Goal: Task Accomplishment & Management: Use online tool/utility

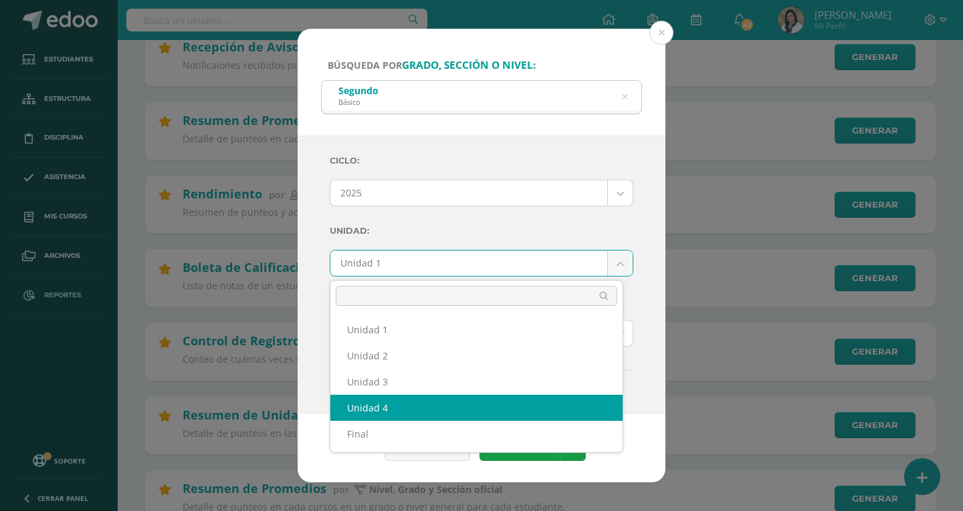
select select "Unidad 4"
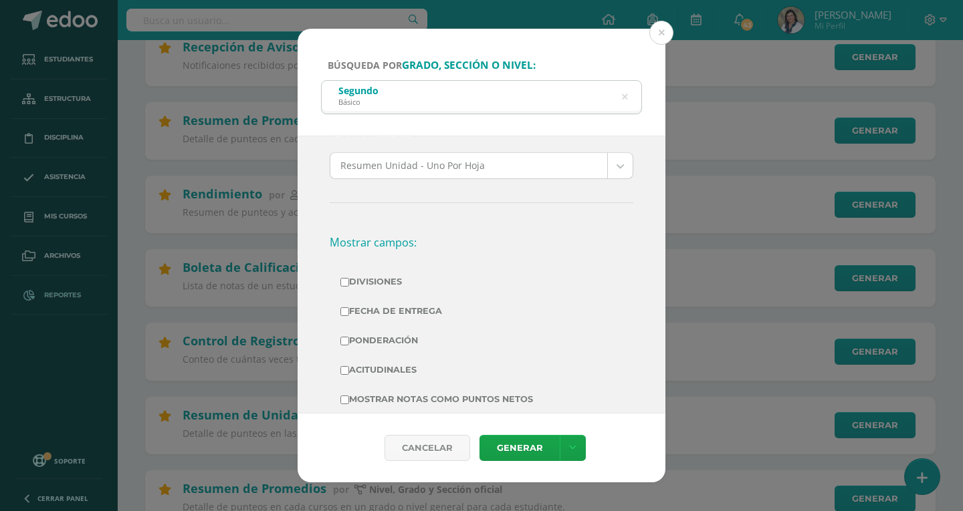
scroll to position [201, 0]
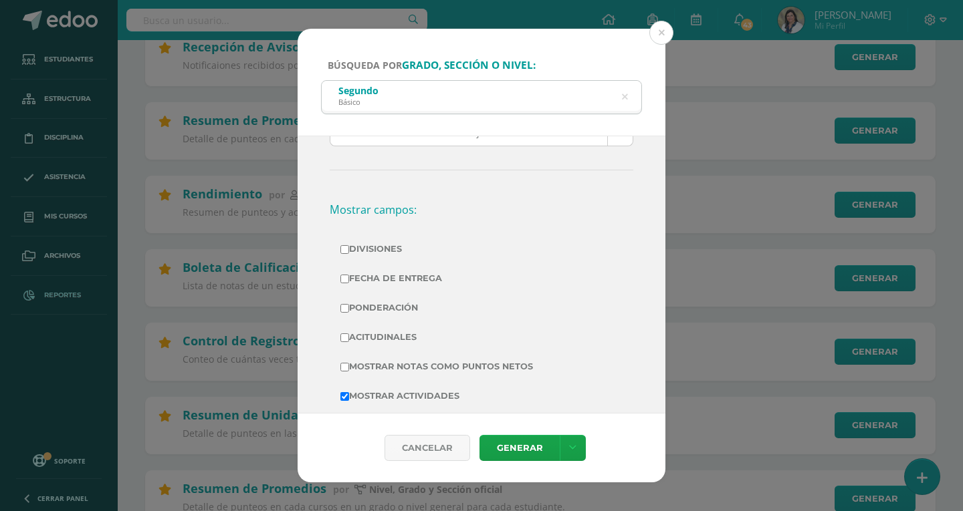
click at [344, 372] on label "Mostrar Notas Como Puntos Netos" at bounding box center [481, 367] width 282 height 19
click at [344, 372] on input "Mostrar Notas Como Puntos Netos" at bounding box center [344, 367] width 9 height 9
checkbox input "true"
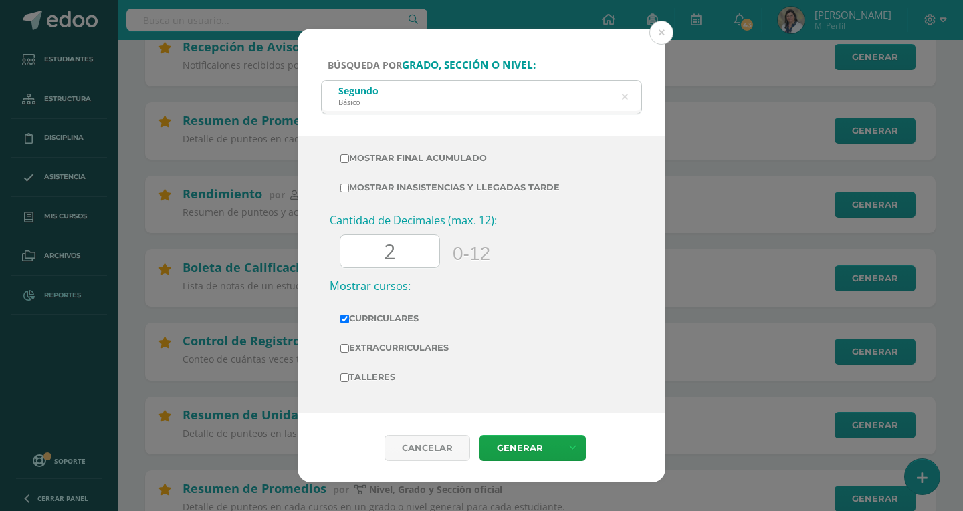
click at [396, 253] on input "2" at bounding box center [389, 251] width 99 height 33
type input "0"
click at [524, 453] on link "Generar" at bounding box center [519, 448] width 80 height 26
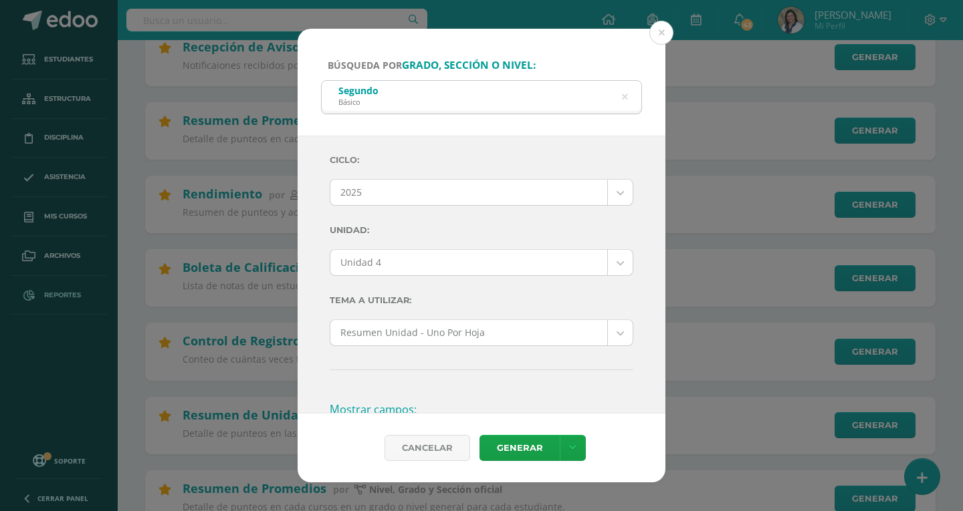
scroll to position [0, 0]
drag, startPoint x: 624, startPoint y: 97, endPoint x: 592, endPoint y: 119, distance: 38.4
click at [624, 97] on icon at bounding box center [625, 97] width 6 height 34
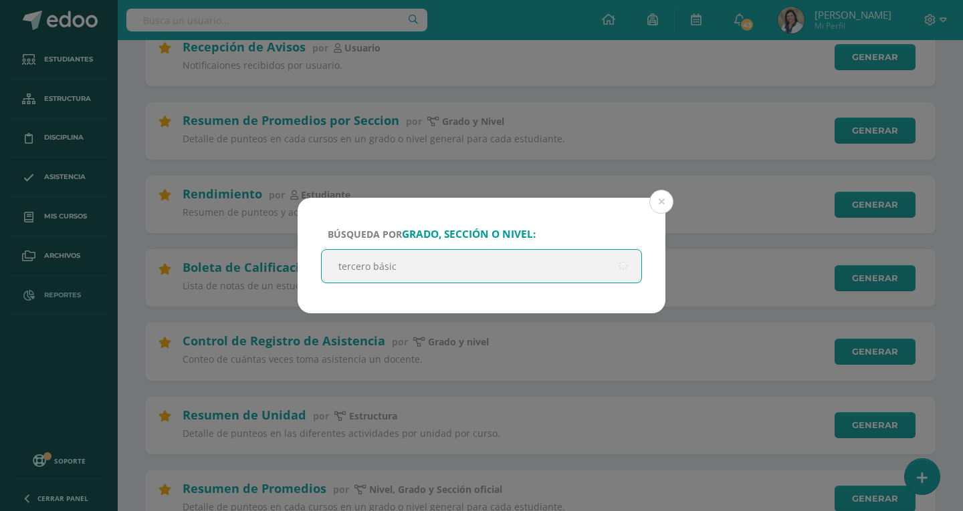
type input "tercero básico"
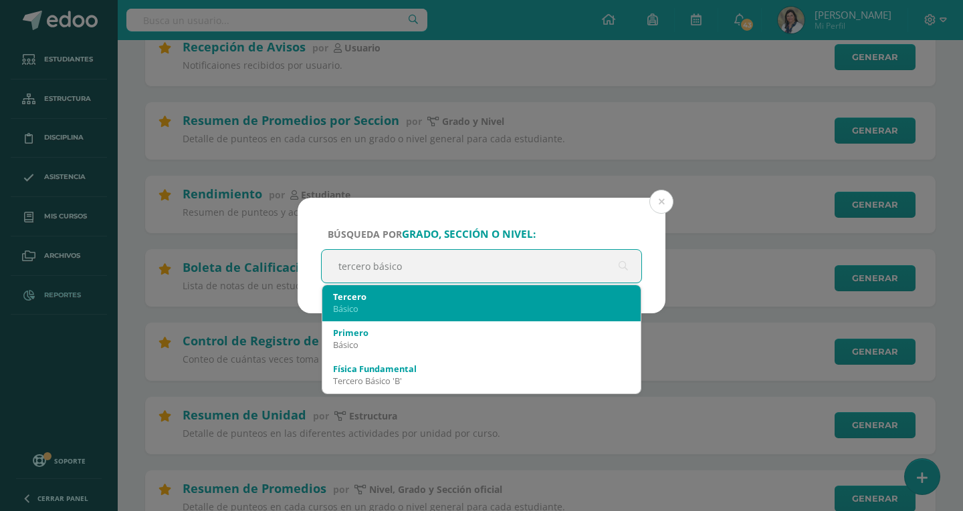
click at [348, 309] on div "Básico" at bounding box center [481, 309] width 297 height 12
